Goal: Unclear

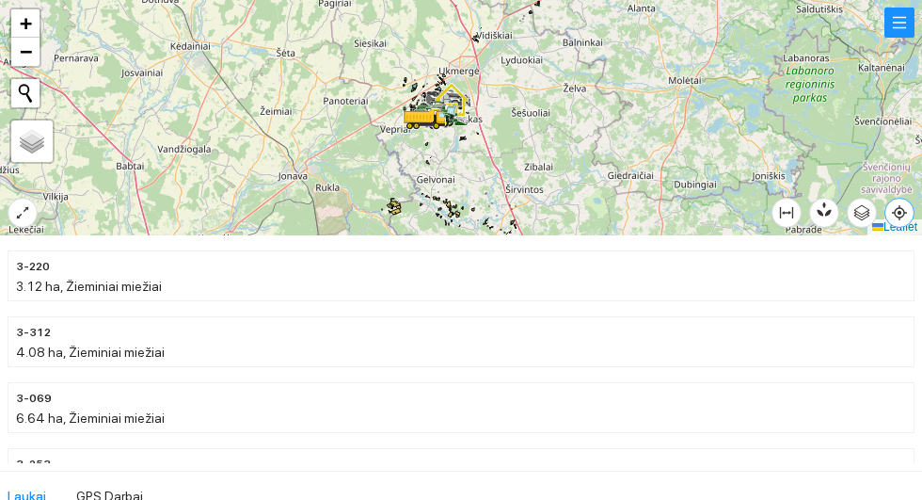
click at [901, 215] on icon "aim" at bounding box center [900, 213] width 4 height 4
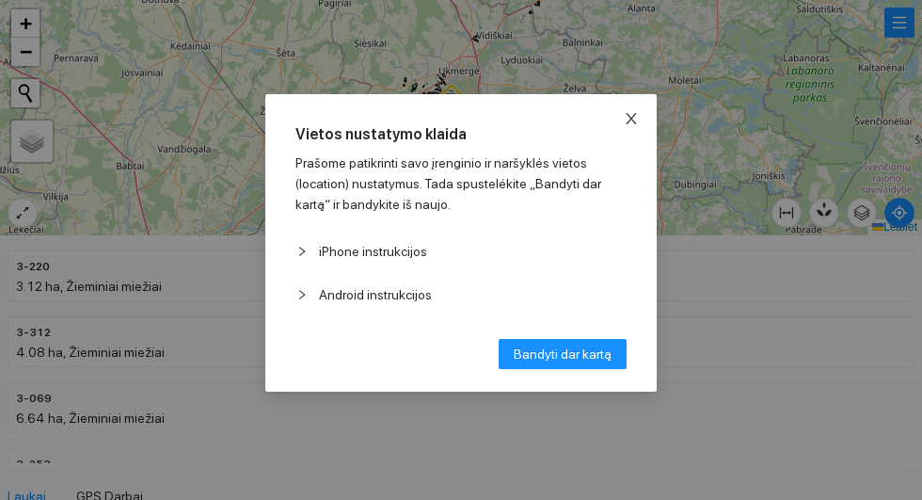
click at [636, 122] on icon "close" at bounding box center [631, 118] width 10 height 11
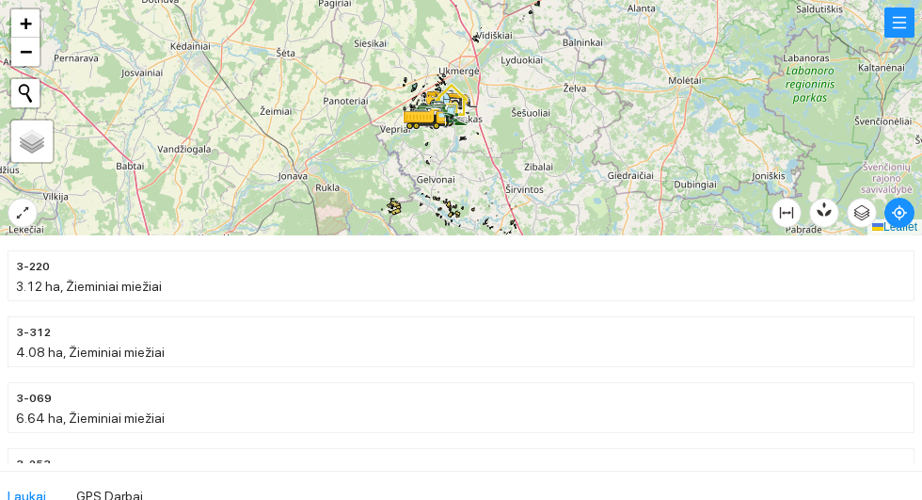
click at [5, 216] on div at bounding box center [461, 117] width 922 height 235
click at [44, 204] on div at bounding box center [461, 117] width 922 height 235
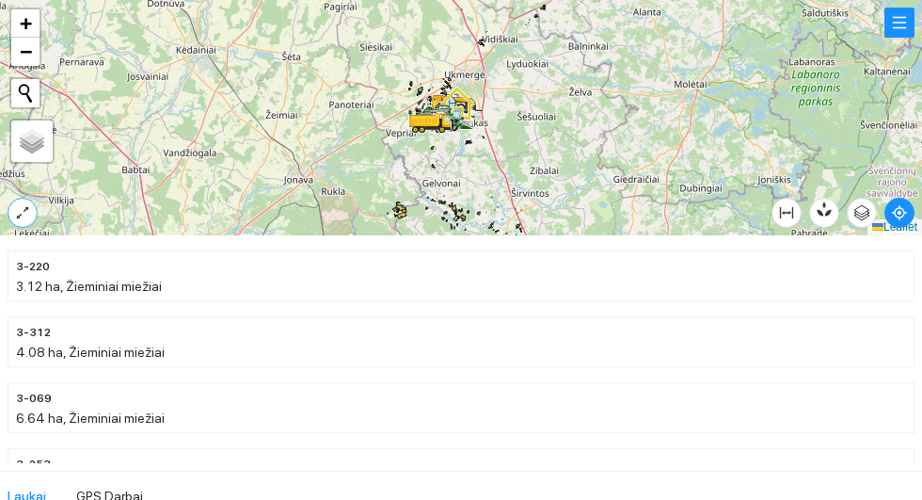
click at [27, 208] on icon "expand-alt" at bounding box center [23, 213] width 12 height 12
